Goal: Ask a question

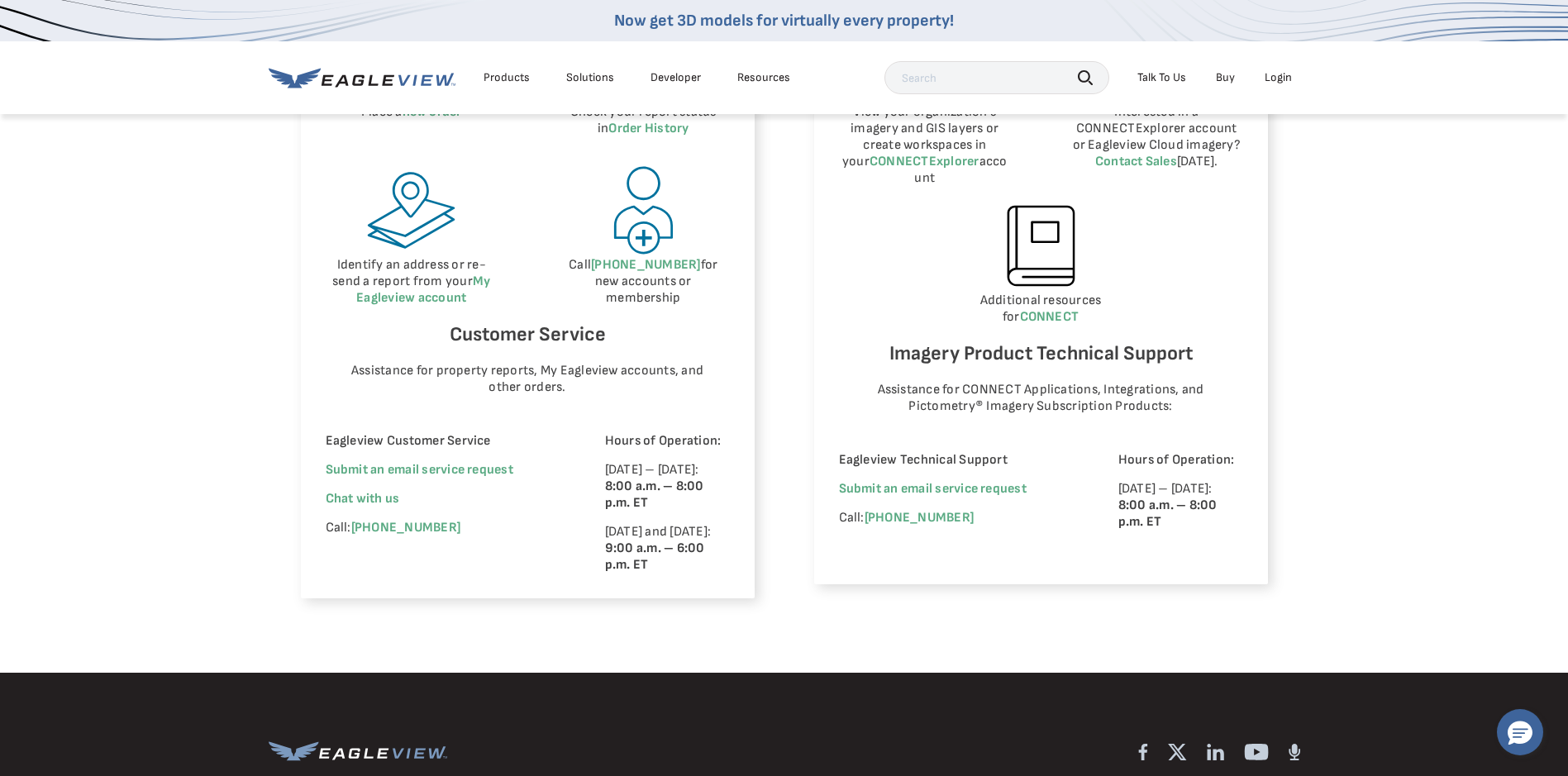
scroll to position [827, 0]
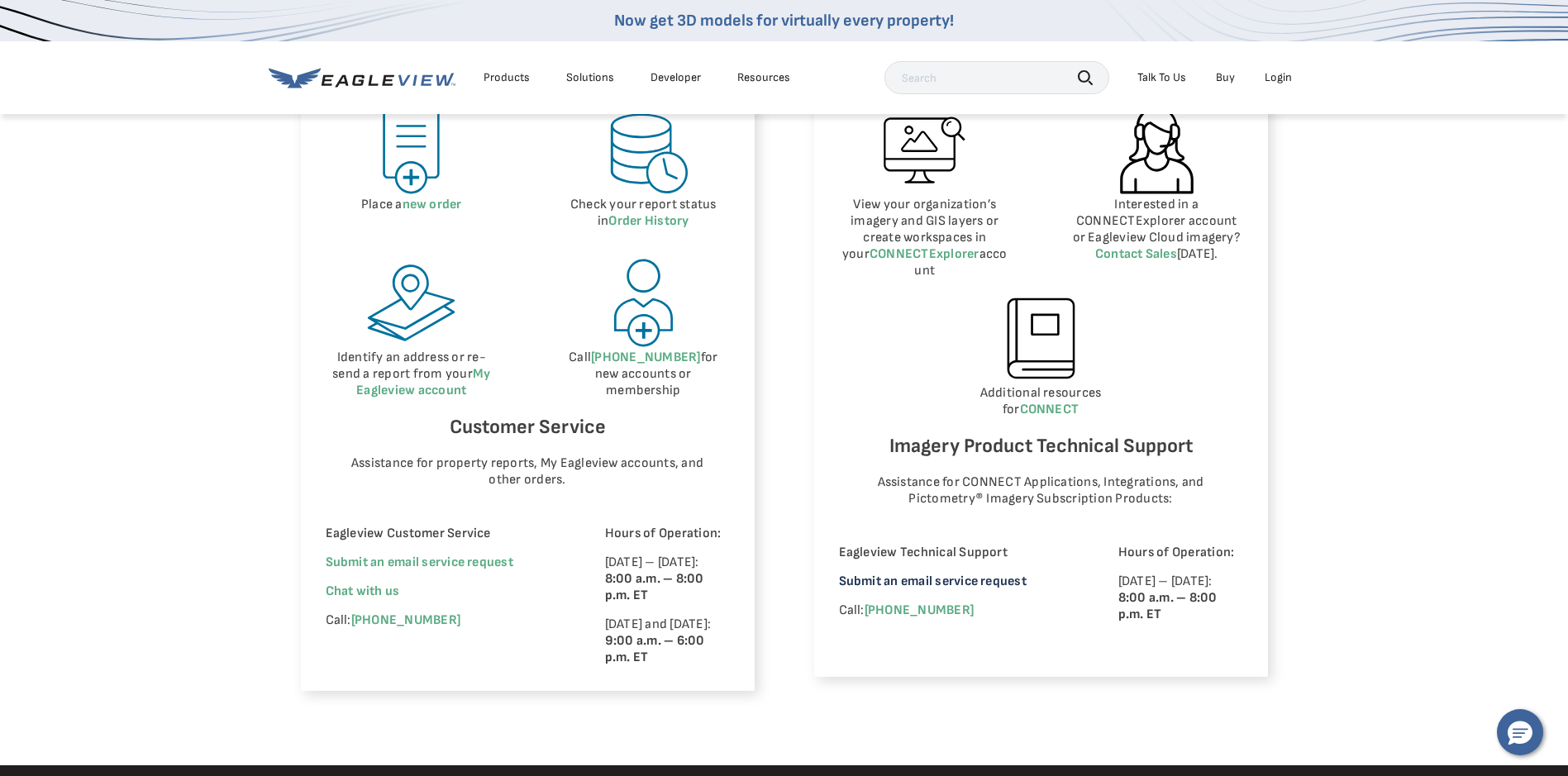
click at [912, 573] on link "Submit an email service request" at bounding box center [933, 581] width 188 height 16
